Goal: Task Accomplishment & Management: Manage account settings

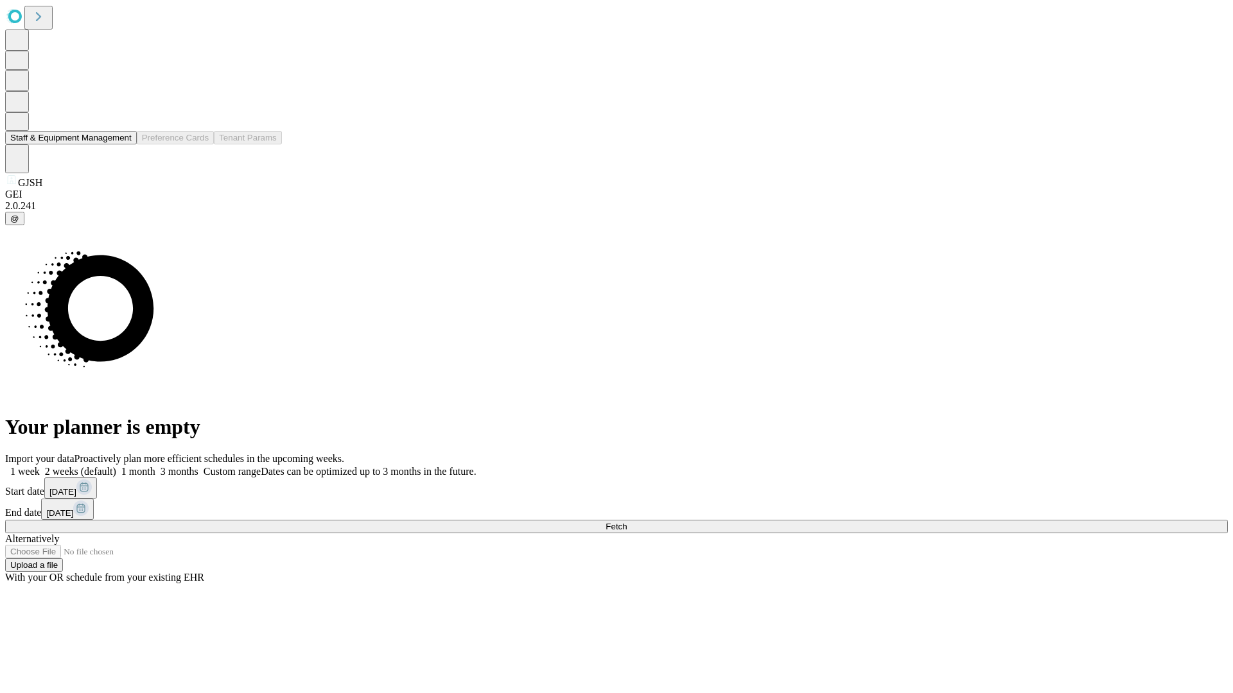
click at [123, 144] on button "Staff & Equipment Management" at bounding box center [71, 137] width 132 height 13
